Goal: Use online tool/utility: Utilize a website feature to perform a specific function

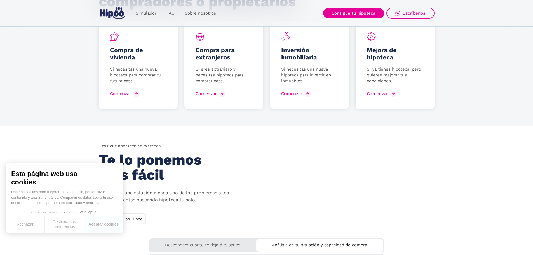
scroll to position [725, 0]
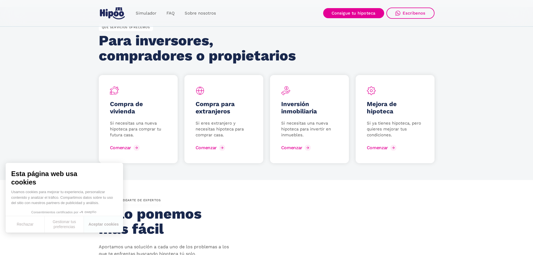
click at [244, 58] on h2 "Para inversores, compradores o propietarios" at bounding box center [199, 48] width 200 height 30
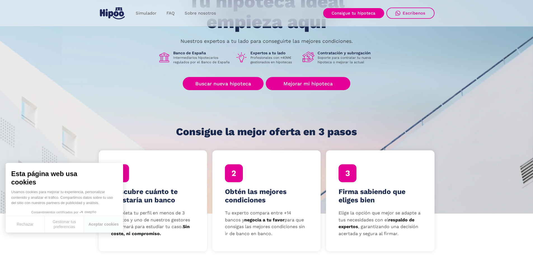
scroll to position [0, 0]
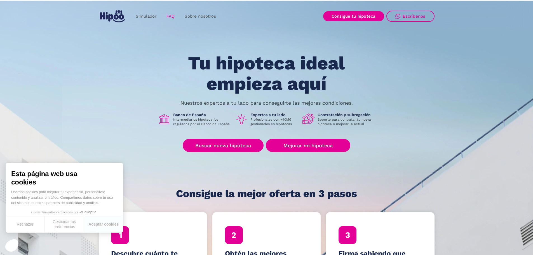
click at [165, 16] on link "FAQ" at bounding box center [170, 16] width 18 height 11
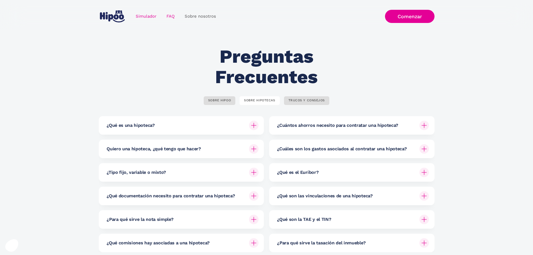
click at [140, 14] on link "Simulador" at bounding box center [146, 16] width 31 height 11
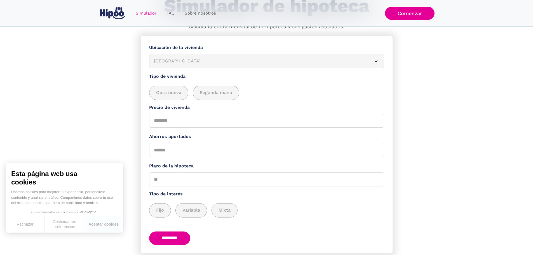
scroll to position [46, 0]
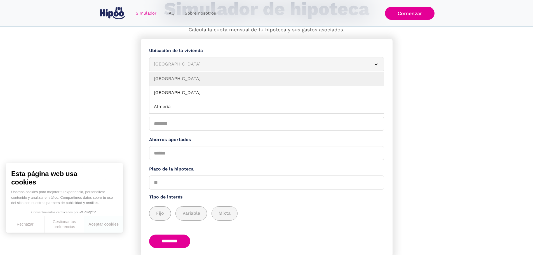
click at [180, 51] on label "Ubicación de la vivienda" at bounding box center [266, 50] width 235 height 7
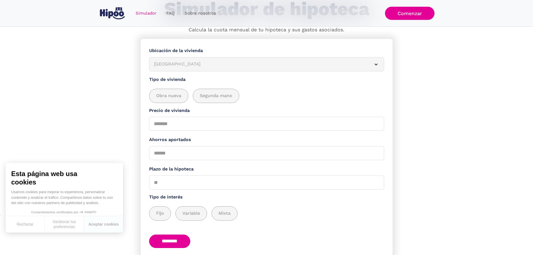
click at [183, 63] on article "Albacete" at bounding box center [266, 64] width 235 height 14
click at [184, 68] on div "Albacete" at bounding box center [260, 64] width 212 height 7
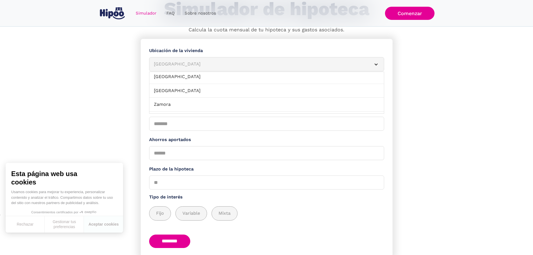
scroll to position [643, 0]
click at [185, 94] on link "Vizcaya" at bounding box center [266, 90] width 234 height 14
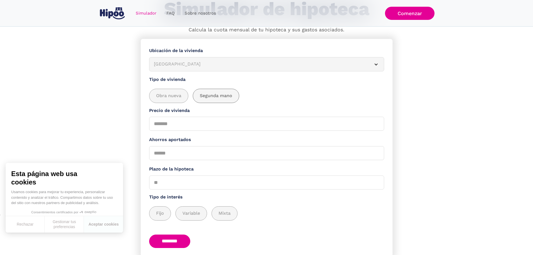
click at [212, 96] on span "Segunda mano" at bounding box center [216, 95] width 32 height 7
click at [195, 129] on input "Precio de vivienda" at bounding box center [266, 124] width 235 height 14
type input "******"
click at [224, 143] on label "Ahorros aportados" at bounding box center [266, 139] width 235 height 7
click at [224, 146] on input "Ahorros aportados" at bounding box center [266, 153] width 235 height 14
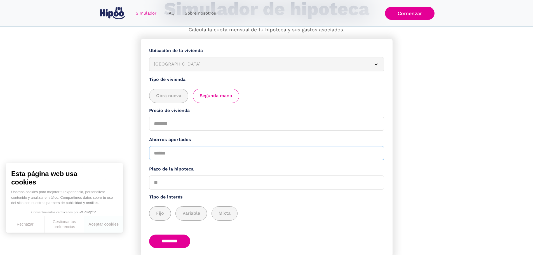
click at [224, 150] on input "Ahorros aportados" at bounding box center [266, 153] width 235 height 14
type input "*****"
click at [210, 189] on input "Plazo de la hipoteca" at bounding box center [266, 182] width 235 height 14
type input "**"
click at [151, 217] on form "**********" at bounding box center [267, 147] width 252 height 217
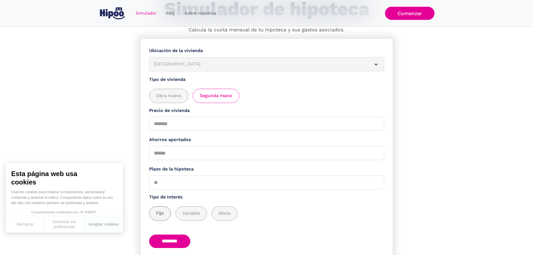
click at [160, 215] on span "Fijo" at bounding box center [160, 213] width 8 height 7
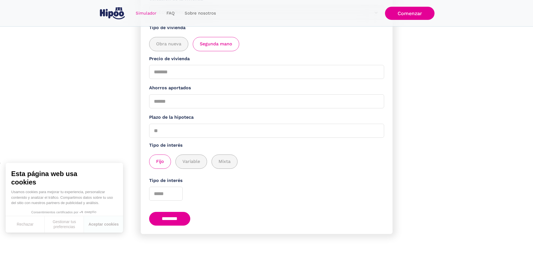
scroll to position [104, 0]
click at [167, 191] on input "Tipo de interés" at bounding box center [166, 193] width 34 height 14
click at [178, 188] on input "*" at bounding box center [166, 193] width 34 height 14
click at [181, 194] on input "*" at bounding box center [166, 193] width 34 height 14
click at [180, 193] on input "*" at bounding box center [166, 193] width 34 height 14
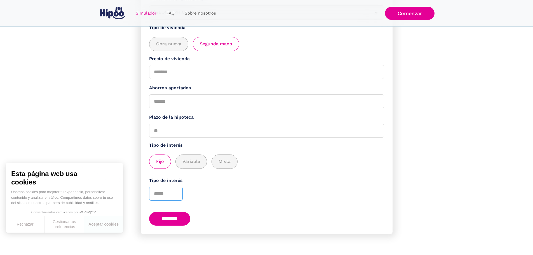
click at [178, 193] on input "*" at bounding box center [166, 193] width 34 height 14
type input "*"
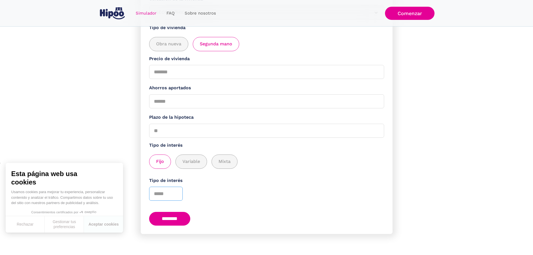
click at [178, 193] on input "*" at bounding box center [166, 193] width 34 height 14
click at [182, 214] on input "********" at bounding box center [169, 219] width 41 height 14
